Goal: Task Accomplishment & Management: Manage account settings

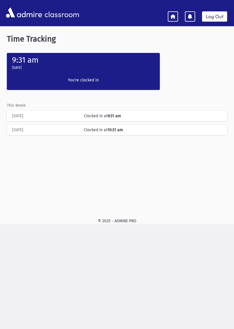
click at [171, 14] on icon at bounding box center [172, 16] width 5 height 5
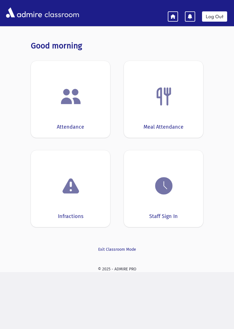
click at [65, 123] on div "Attendance" at bounding box center [70, 99] width 79 height 77
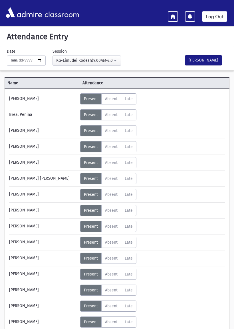
click at [68, 62] on div "KG-Limudei Kodesh(9:00AM-2:00PM)" at bounding box center [84, 61] width 56 height 6
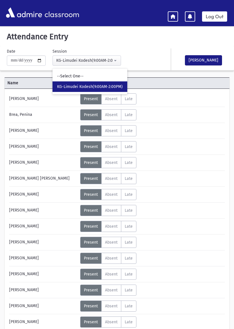
click at [63, 60] on div "KG-Limudei Kodesh(9:00AM-2:00PM)" at bounding box center [84, 61] width 56 height 6
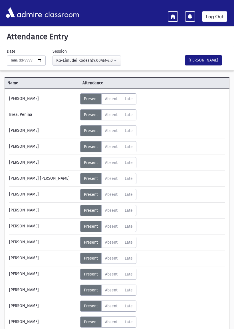
click at [112, 208] on label "Absent A" at bounding box center [111, 210] width 20 height 11
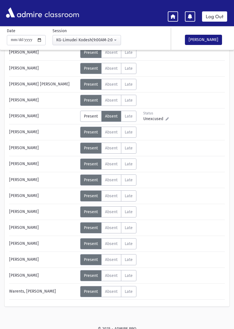
scroll to position [97, 0]
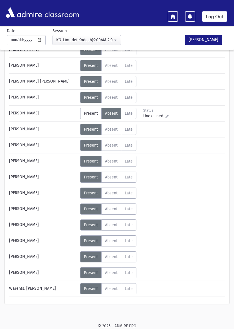
click at [109, 224] on span "Absent" at bounding box center [111, 225] width 13 height 5
click at [208, 37] on button "[PERSON_NAME]" at bounding box center [203, 40] width 37 height 10
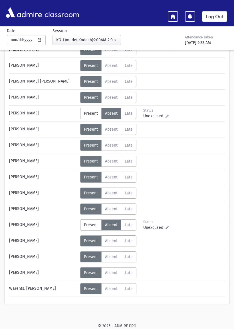
click at [217, 17] on link "Log Out" at bounding box center [214, 16] width 25 height 10
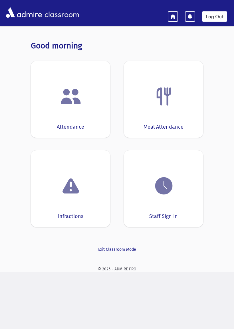
click at [163, 179] on img at bounding box center [164, 186] width 22 height 22
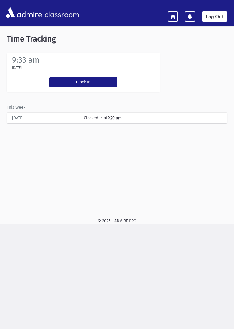
click at [72, 78] on button "Clock In" at bounding box center [83, 82] width 68 height 10
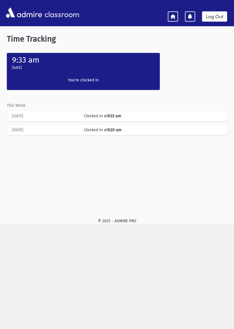
click at [213, 18] on link "Log Out" at bounding box center [214, 16] width 25 height 10
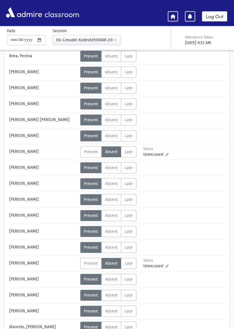
scroll to position [59, 0]
click at [92, 262] on span "Present" at bounding box center [91, 263] width 14 height 5
click at [88, 152] on span "Present" at bounding box center [91, 152] width 14 height 5
